Goal: Information Seeking & Learning: Learn about a topic

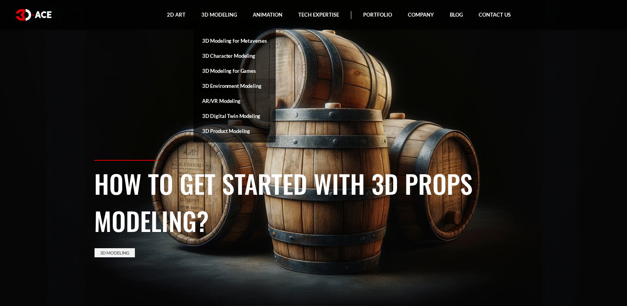
click at [229, 88] on link "3D Environment Modeling" at bounding box center [234, 85] width 82 height 15
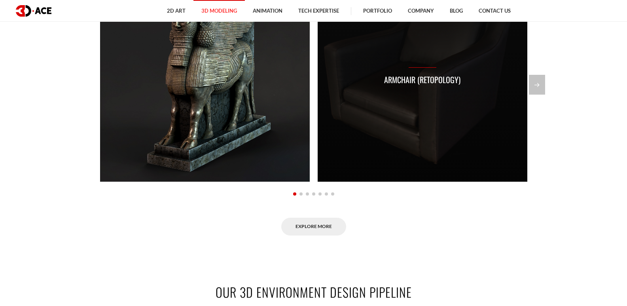
scroll to position [593, 0]
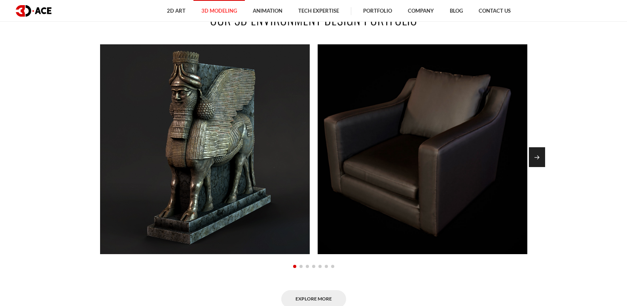
click at [541, 155] on div "Next slide" at bounding box center [537, 157] width 16 height 20
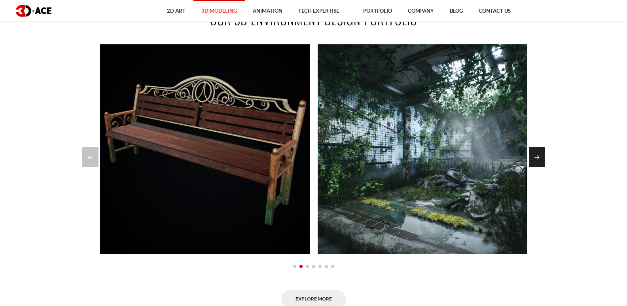
click at [541, 155] on div "Next slide" at bounding box center [537, 157] width 16 height 20
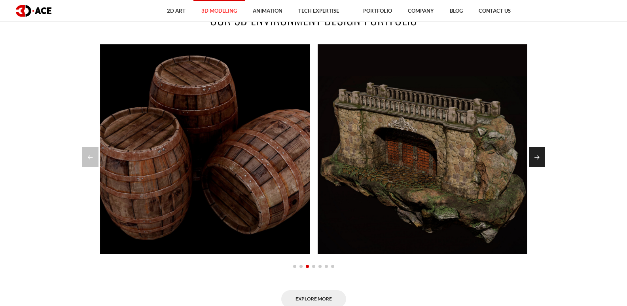
click at [541, 155] on div "Next slide" at bounding box center [537, 157] width 16 height 20
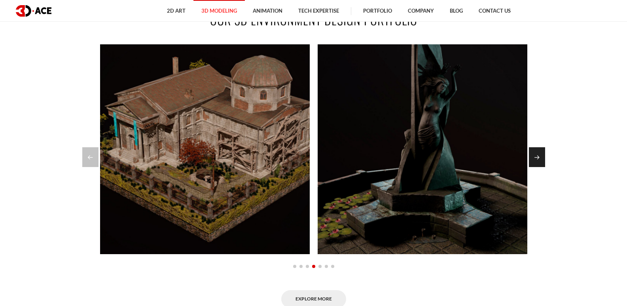
click at [536, 160] on div "Next slide" at bounding box center [537, 157] width 16 height 20
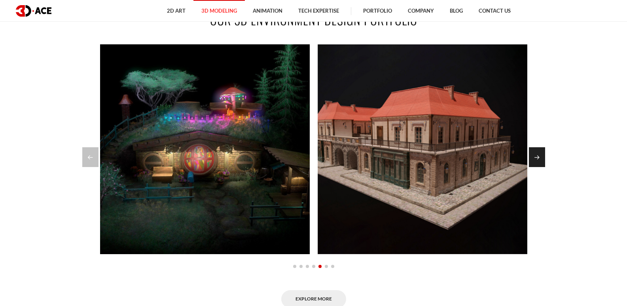
click at [534, 160] on div "Next slide" at bounding box center [537, 157] width 16 height 20
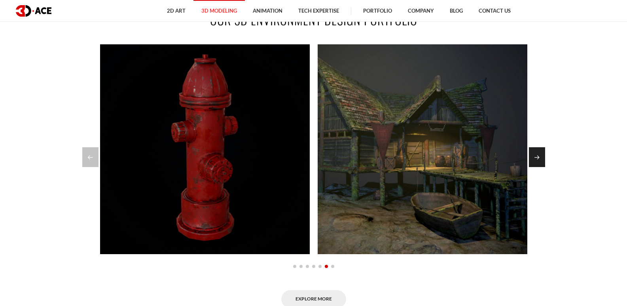
click at [533, 156] on div "Next slide" at bounding box center [537, 157] width 16 height 20
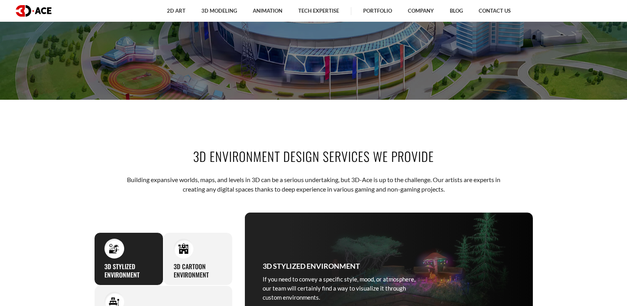
scroll to position [277, 0]
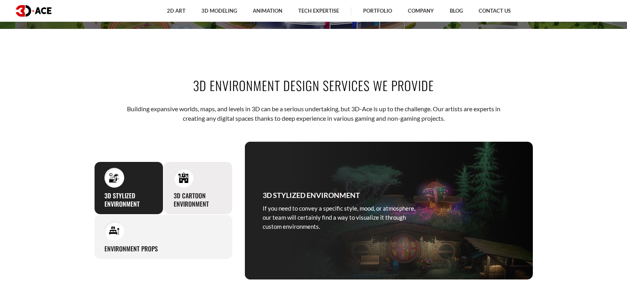
click at [194, 192] on h3 "3D Cartoon Environment" at bounding box center [198, 199] width 49 height 17
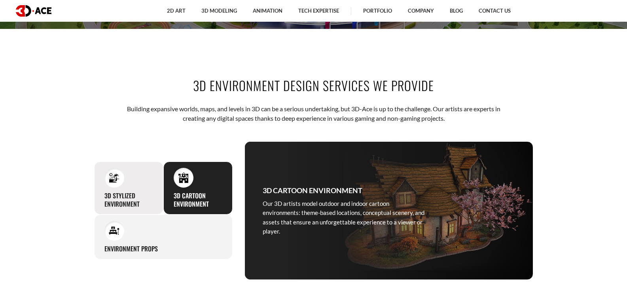
drag, startPoint x: 126, startPoint y: 184, endPoint x: 163, endPoint y: 187, distance: 37.0
click at [126, 184] on div "3D STYLIZED ENVIRONMENT If you need to convey a specific style, mood, or atmosp…" at bounding box center [128, 187] width 69 height 53
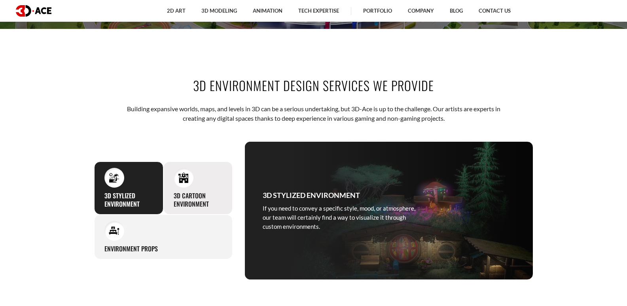
click at [195, 185] on div "3D Cartoon Environment Our 3D artists model outdoor and indoor cartoon environm…" at bounding box center [197, 187] width 69 height 53
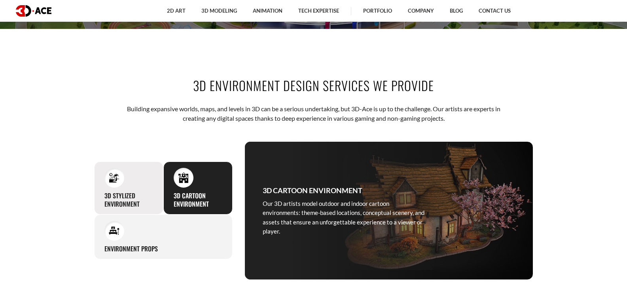
drag, startPoint x: 130, startPoint y: 186, endPoint x: 148, endPoint y: 207, distance: 27.2
click at [130, 186] on div "3D STYLIZED ENVIRONMENT If you need to convey a specific style, mood, or atmosp…" at bounding box center [128, 187] width 69 height 53
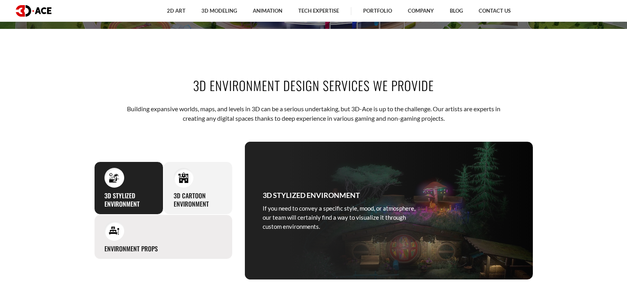
click at [166, 248] on div "Environment props Setting a stage for your 3D environment, our modeling artists…" at bounding box center [163, 236] width 138 height 45
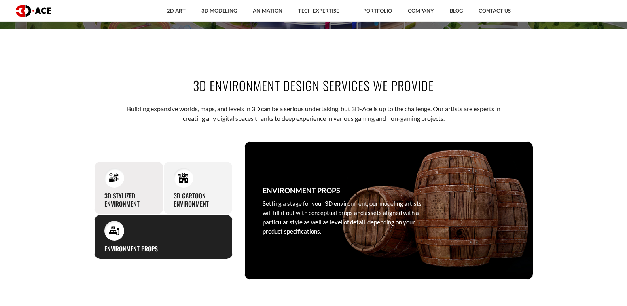
click at [131, 196] on h3 "3D STYLIZED ENVIRONMENT" at bounding box center [128, 199] width 49 height 17
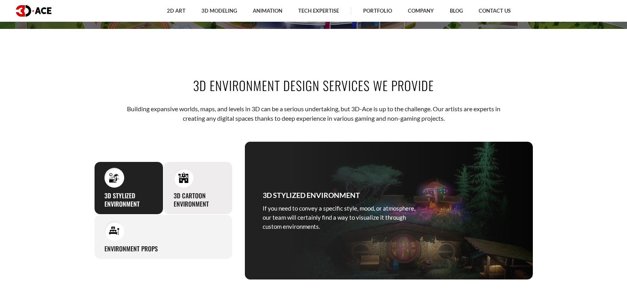
click at [218, 192] on h3 "3D Cartoon Environment" at bounding box center [198, 199] width 49 height 17
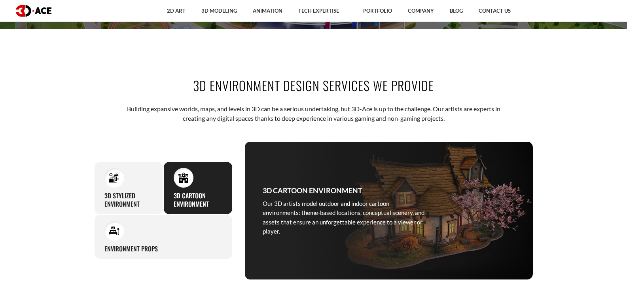
click at [416, 208] on p "Our 3D artists model outdoor and indoor cartoon environments: theme-based locat…" at bounding box center [344, 217] width 162 height 37
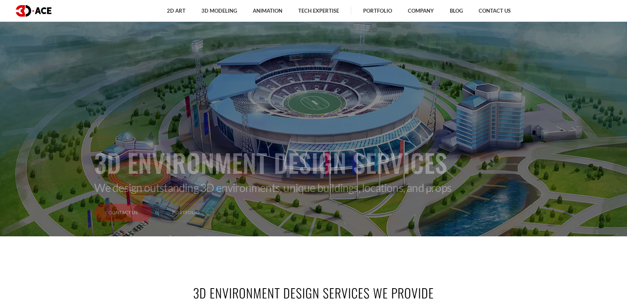
scroll to position [0, 0]
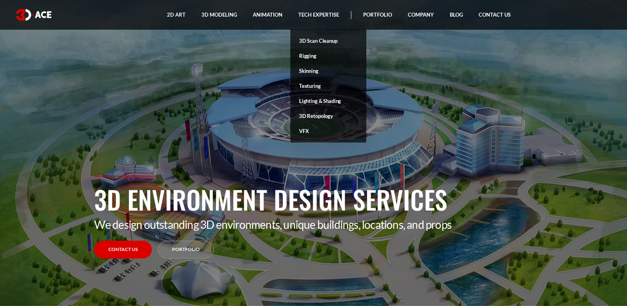
click at [310, 55] on link "Rigging" at bounding box center [328, 55] width 76 height 15
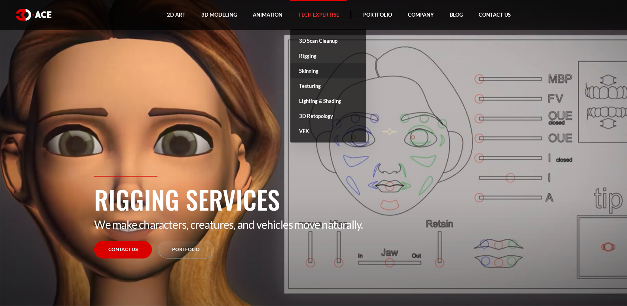
click at [315, 73] on link "Skinning" at bounding box center [328, 70] width 76 height 15
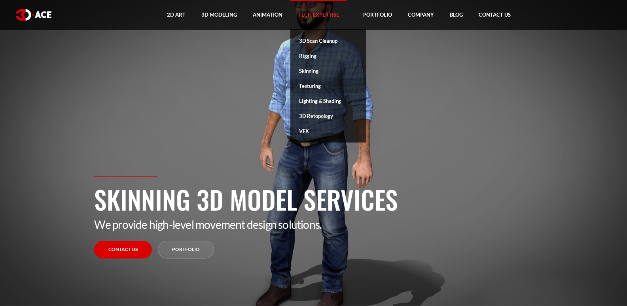
click at [321, 86] on link "Texturing" at bounding box center [328, 85] width 76 height 15
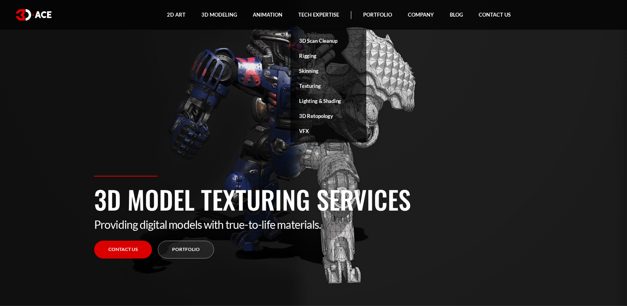
click at [338, 106] on link "Lighting & Shading" at bounding box center [328, 100] width 76 height 15
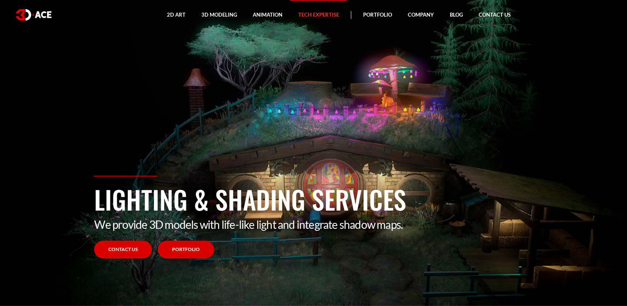
click at [189, 254] on link "Portfolio" at bounding box center [186, 249] width 56 height 18
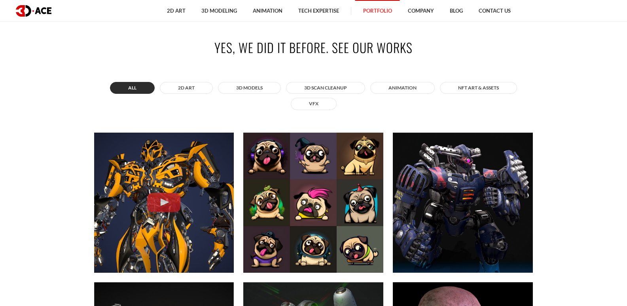
scroll to position [316, 0]
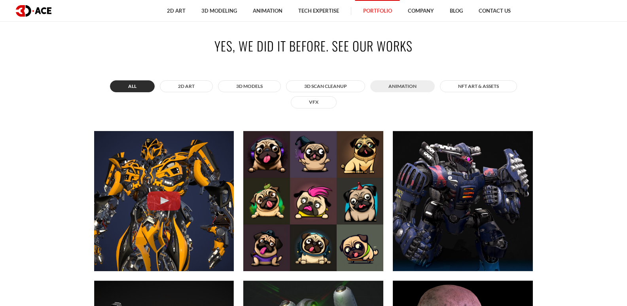
click at [398, 89] on button "ANIMATION" at bounding box center [402, 86] width 64 height 12
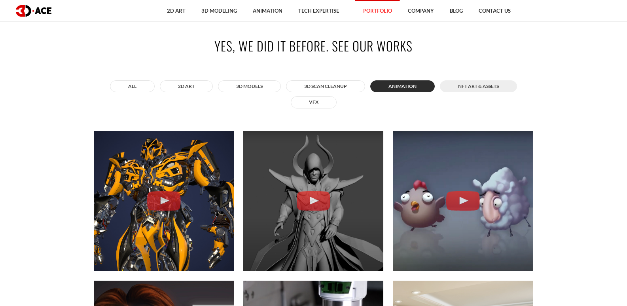
click at [473, 91] on button "NFT art & assets" at bounding box center [478, 86] width 77 height 12
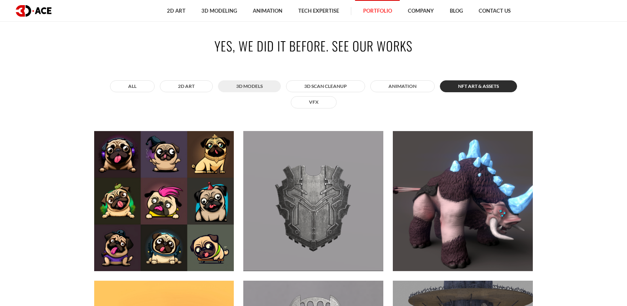
click at [252, 88] on button "3D MODELS" at bounding box center [249, 86] width 63 height 12
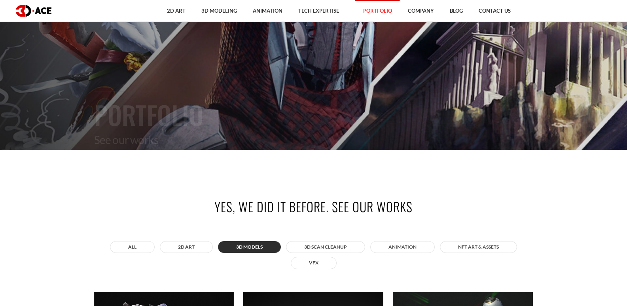
scroll to position [0, 0]
